Goal: Transaction & Acquisition: Purchase product/service

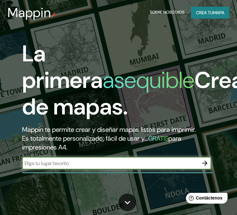
click at [68, 162] on input "text" at bounding box center [110, 162] width 177 height 7
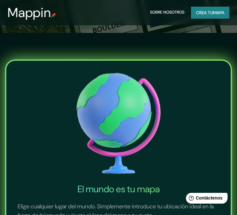
scroll to position [63, 0]
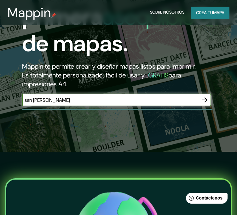
type input "san [PERSON_NAME]"
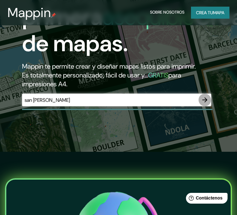
click at [204, 101] on icon "button" at bounding box center [205, 100] width 8 height 8
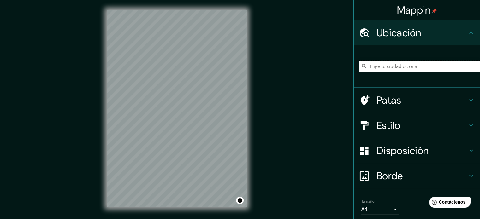
click at [237, 67] on input "Elige tu ciudad o zona" at bounding box center [419, 66] width 121 height 11
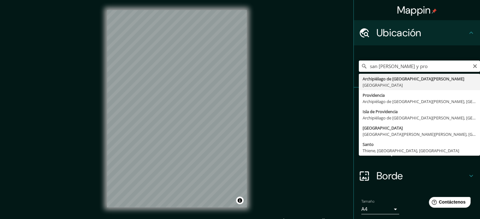
type input "Archipiélago de [GEOGRAPHIC_DATA][PERSON_NAME], [GEOGRAPHIC_DATA]"
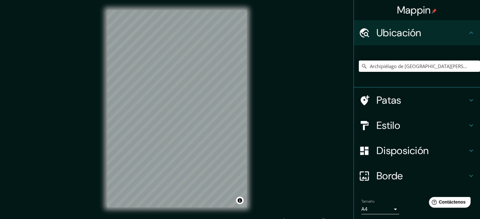
click at [237, 106] on h4 "Patas" at bounding box center [422, 100] width 91 height 13
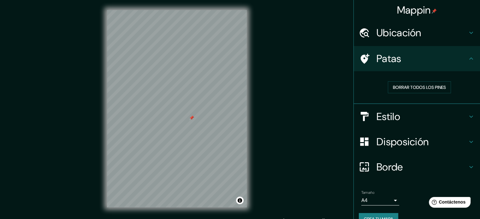
drag, startPoint x: 191, startPoint y: 114, endPoint x: 197, endPoint y: 119, distance: 7.8
click at [194, 119] on div at bounding box center [191, 118] width 5 height 5
click at [237, 87] on font "Borrar todos los pines" at bounding box center [419, 88] width 53 height 6
click at [237, 117] on font "Estilo" at bounding box center [389, 116] width 24 height 13
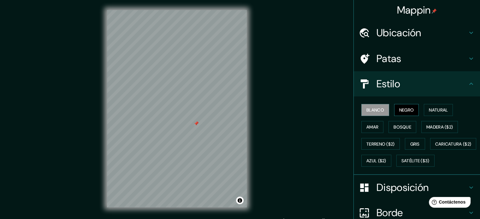
click at [237, 107] on font "Negro" at bounding box center [406, 110] width 15 height 6
click at [237, 110] on font "Natural" at bounding box center [438, 110] width 19 height 6
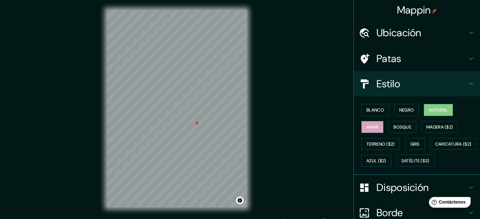
click at [237, 126] on font "Amar" at bounding box center [372, 127] width 12 height 6
click at [237, 129] on font "Bosque" at bounding box center [403, 127] width 18 height 6
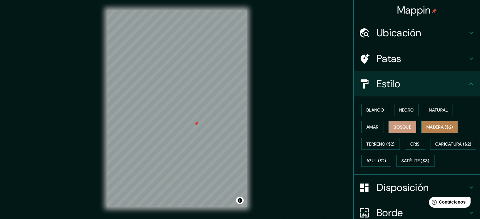
click at [237, 130] on button "Madera ($2)" at bounding box center [439, 127] width 37 height 12
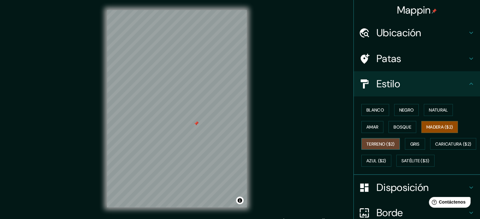
click at [237, 143] on font "Terreno ($2)" at bounding box center [380, 144] width 28 height 6
click at [237, 146] on font "Gris" at bounding box center [414, 144] width 9 height 6
click at [237, 143] on font "Terreno ($2)" at bounding box center [380, 144] width 28 height 6
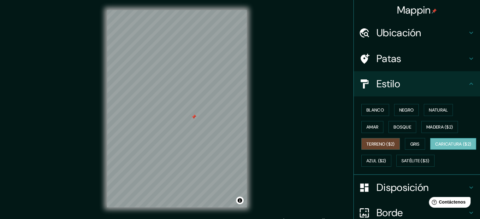
click at [237, 147] on font "Caricatura ($2)" at bounding box center [453, 144] width 36 height 6
click at [237, 161] on font "Azul ($2)" at bounding box center [376, 161] width 20 height 6
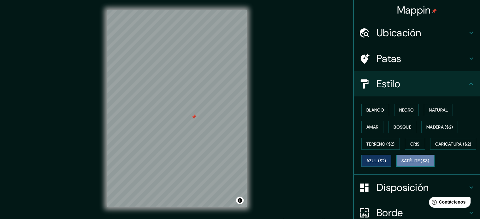
click at [237, 164] on font "Satélite ($3)" at bounding box center [415, 161] width 28 height 6
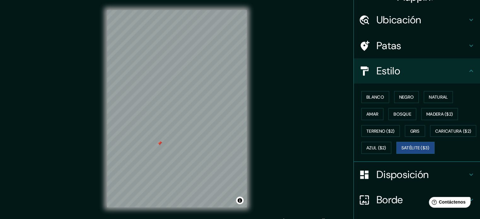
scroll to position [11, 0]
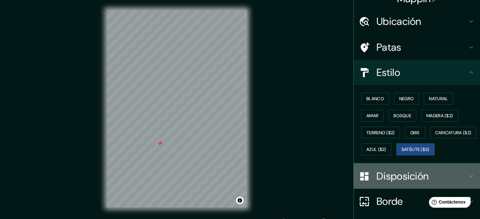
click at [237, 183] on font "Disposición" at bounding box center [403, 176] width 52 height 13
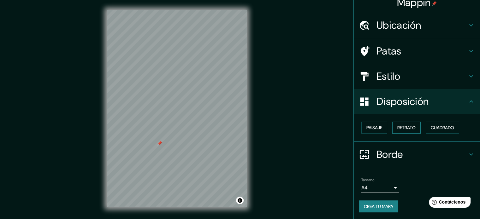
scroll to position [8, 0]
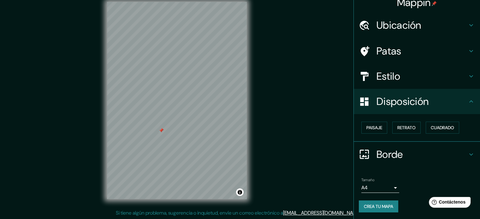
click at [237, 75] on h4 "Estilo" at bounding box center [422, 76] width 91 height 13
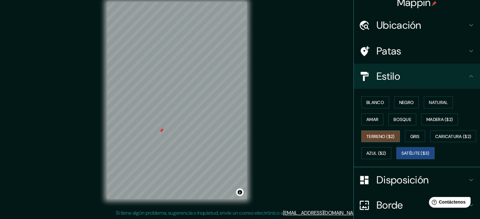
click at [237, 131] on button "Terreno ($2)" at bounding box center [380, 137] width 39 height 12
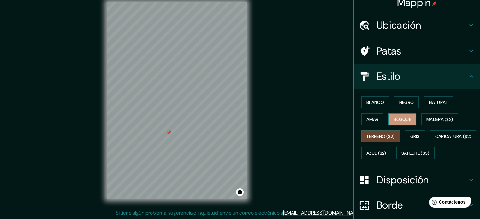
click at [237, 123] on button "Bosque" at bounding box center [403, 120] width 28 height 12
click at [237, 101] on font "Blanco" at bounding box center [375, 103] width 18 height 6
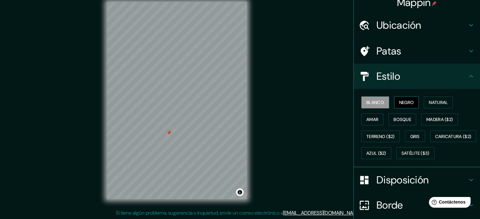
click at [237, 102] on font "Negro" at bounding box center [406, 103] width 15 height 6
click at [237, 102] on font "Natural" at bounding box center [438, 103] width 19 height 6
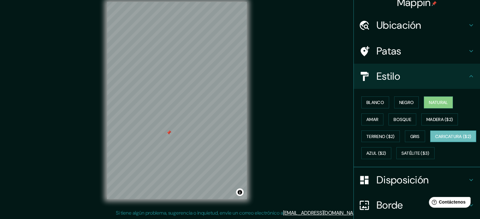
click at [237, 140] on font "Caricatura ($2)" at bounding box center [453, 137] width 36 height 6
click at [237, 101] on button "Natural" at bounding box center [438, 103] width 29 height 12
click at [237, 125] on button "Bosque" at bounding box center [403, 120] width 28 height 12
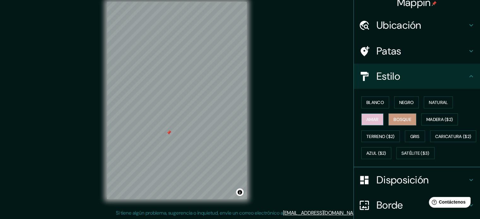
click at [237, 114] on button "Amar" at bounding box center [372, 120] width 22 height 12
click at [237, 102] on font "Blanco" at bounding box center [375, 103] width 18 height 6
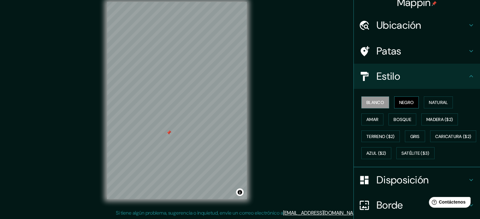
click at [237, 103] on button "Negro" at bounding box center [406, 103] width 25 height 12
click at [237, 134] on font "Terreno ($2)" at bounding box center [380, 137] width 28 height 6
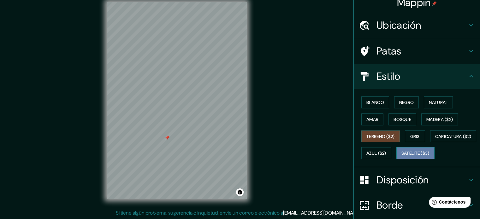
click at [237, 157] on font "Satélite ($3)" at bounding box center [415, 154] width 28 height 6
